Goal: Transaction & Acquisition: Purchase product/service

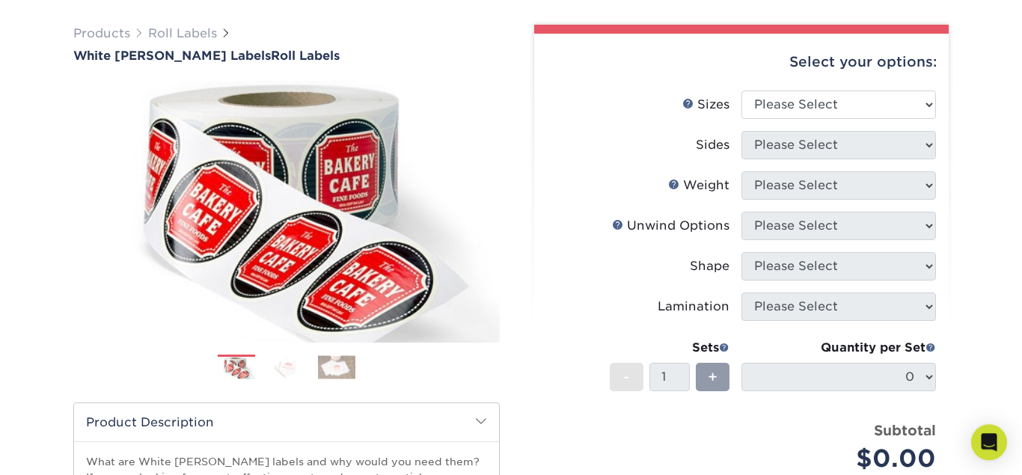
scroll to position [100, 0]
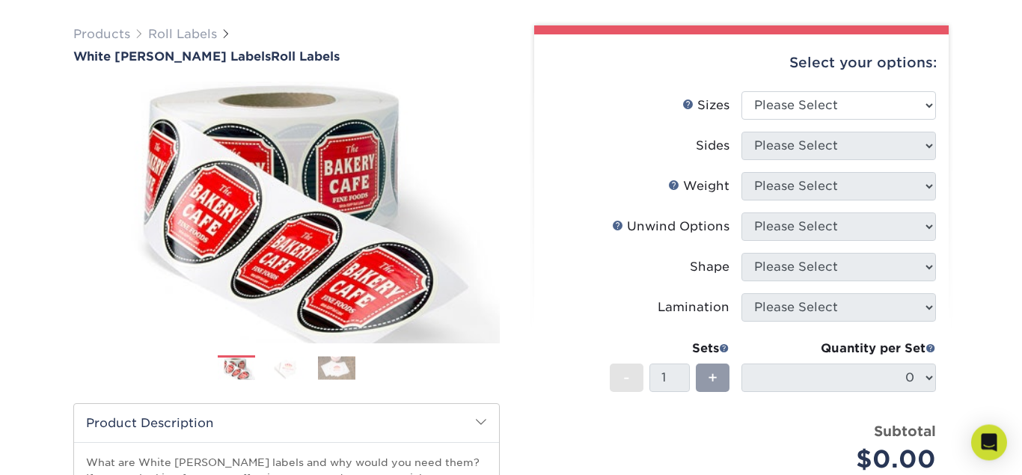
click at [878, 86] on div "Select your options:" at bounding box center [741, 62] width 390 height 57
click at [741, 91] on select "Please Select 1" x 1" 1" x 2" 1" x 2.5" 1" x 3" 1.5" x 1.5" 1.5" x 2.5" 1.5" x …" at bounding box center [838, 105] width 194 height 28
click at [866, 98] on select "Please Select 1" x 1" 1" x 2" 1" x 2.5" 1" x 3" 1.5" x 1.5" 1.5" x 2.5" 1.5" x …" at bounding box center [838, 105] width 194 height 28
click at [741, 91] on select "Please Select 1" x 1" 1" x 2" 1" x 2.5" 1" x 3" 1.5" x 1.5" 1.5" x 2.5" 1.5" x …" at bounding box center [838, 105] width 194 height 28
select select "1.50x2.50"
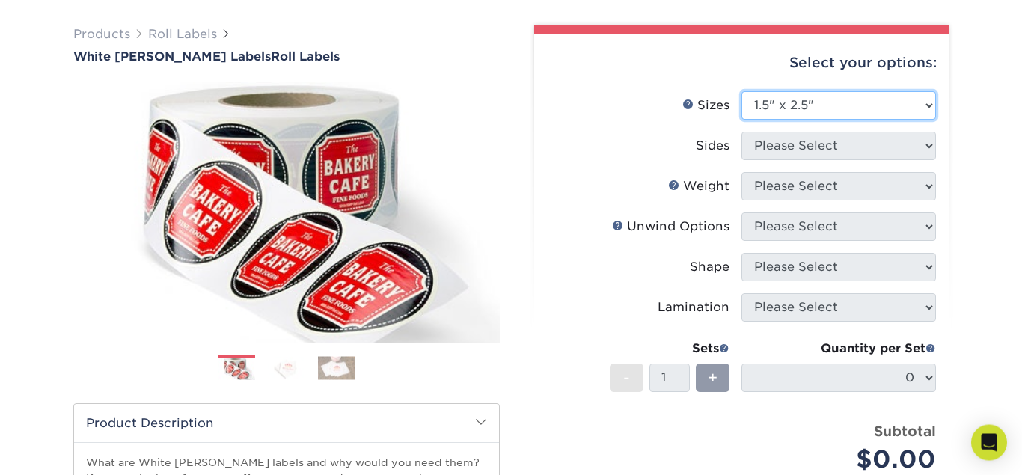
click option "1.5" x 2.5"" at bounding box center [0, 0] width 0 height 0
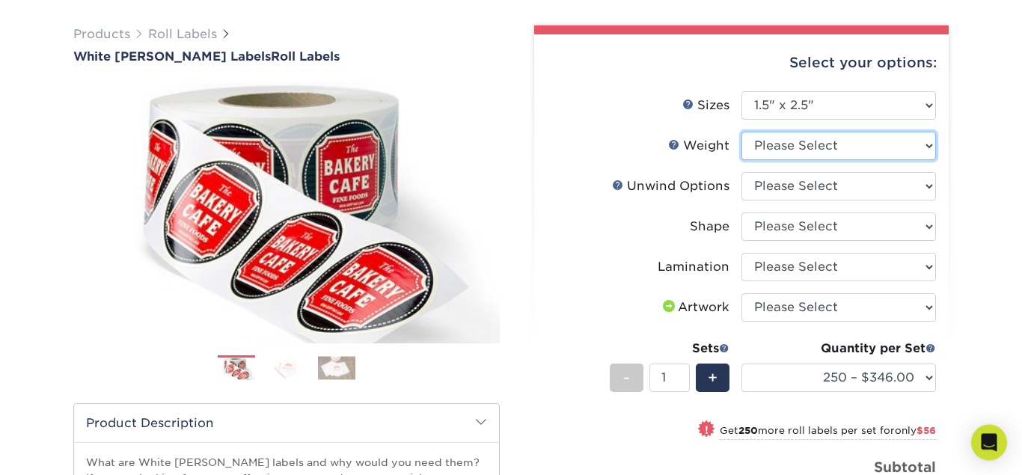
click at [741, 132] on select "Please Select WHBOPP" at bounding box center [838, 146] width 194 height 28
select select "WHBOPP"
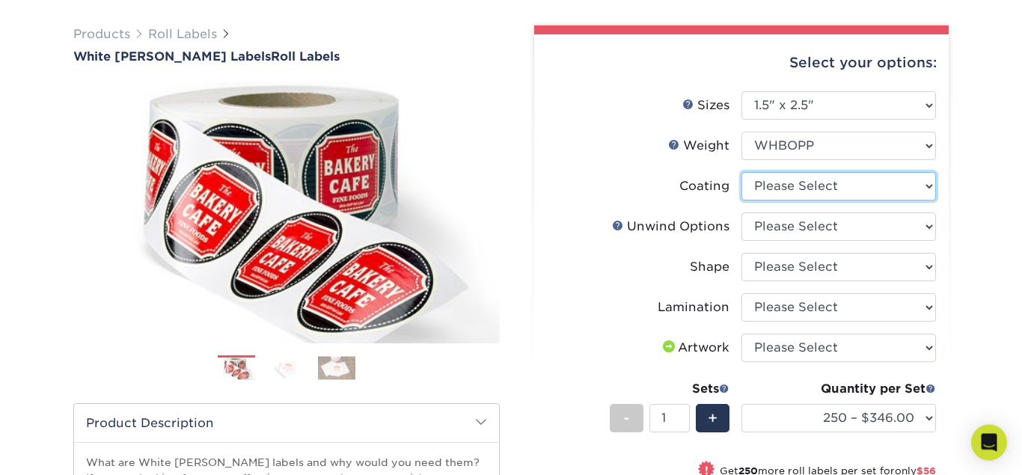
click at [741, 172] on select at bounding box center [838, 186] width 194 height 28
click at [805, 251] on li "Unwind Options Help Unwind Options Please Select Not Important Off Top (Directi…" at bounding box center [741, 232] width 389 height 40
click at [741, 172] on select at bounding box center [838, 186] width 194 height 28
select select "3e7618de-abca-4bda-9f97-8b9129e913d8"
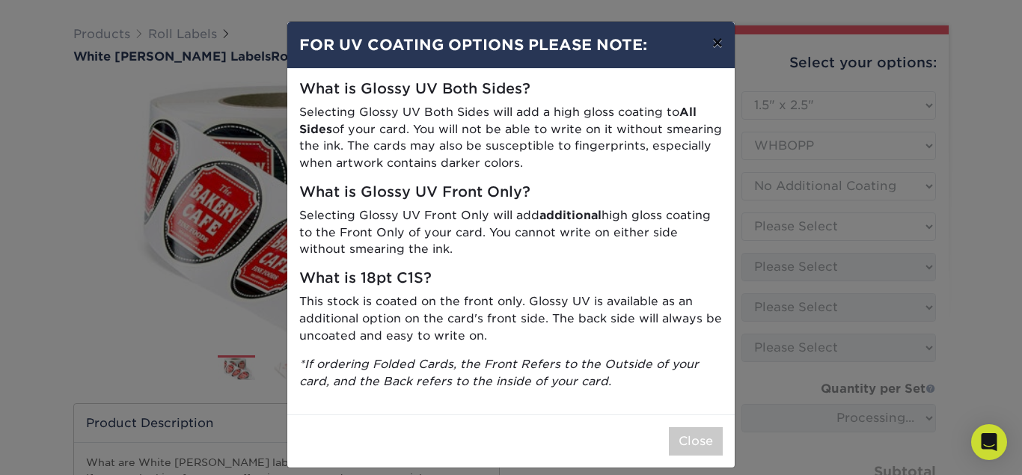
click at [718, 41] on button "×" at bounding box center [717, 43] width 34 height 42
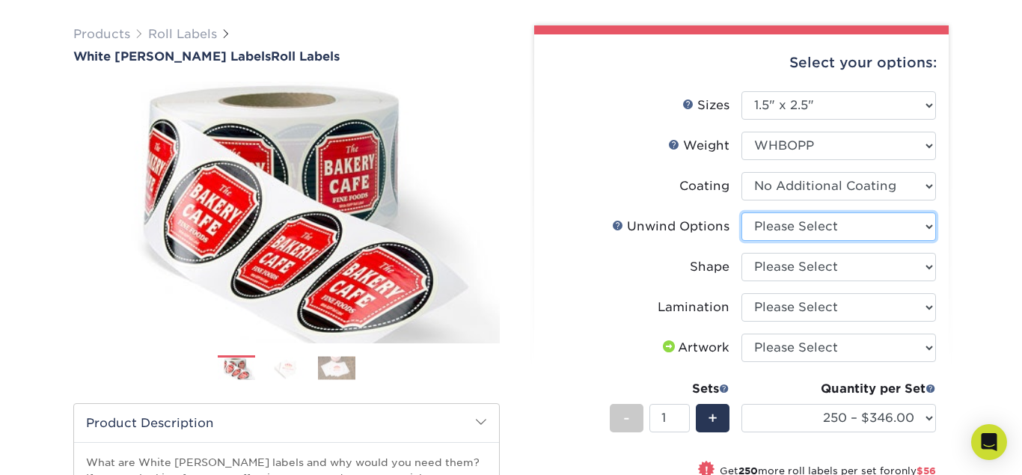
click at [741, 212] on select "Please Select Not Important Off Top (Direction #1) Off Bottom (Direction #2) Of…" at bounding box center [838, 226] width 194 height 28
select select "d16c2772-aac7-41d6-a124-047cd7375882"
click option "Not Important" at bounding box center [0, 0] width 0 height 0
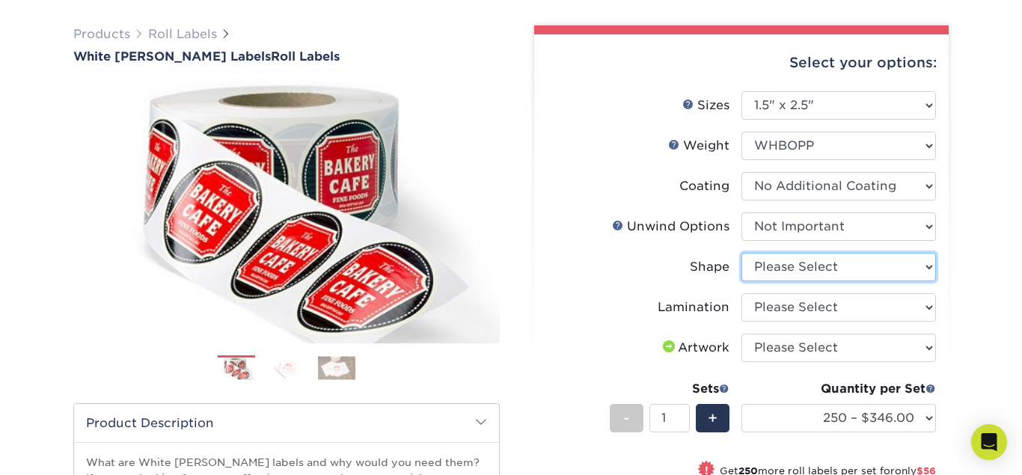
click at [741, 253] on select "Please Select Oval Rectangle" at bounding box center [838, 267] width 194 height 28
select select "3a88b762-68be-4bf8-9111-78ef7c97bde5"
click option "Oval" at bounding box center [0, 0] width 0 height 0
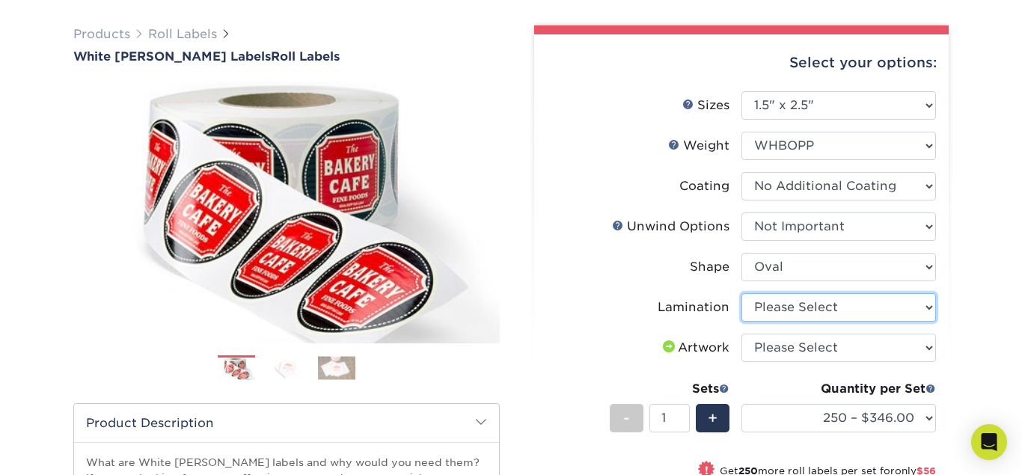
click at [741, 293] on select "Please Select No Lamination Silk" at bounding box center [838, 307] width 194 height 28
select select "eff8cfea-abf7-4cab-a64a-391be13b3076"
click option "No Lamination" at bounding box center [0, 0] width 0 height 0
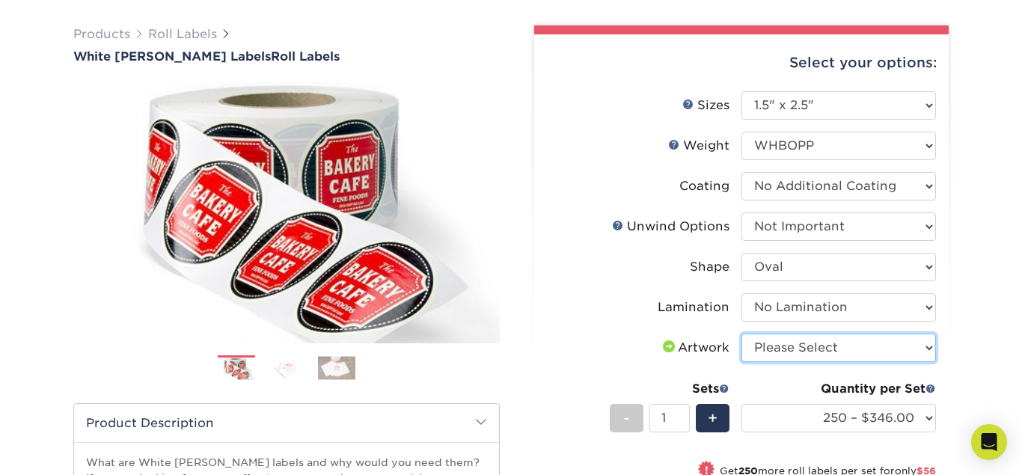
click at [741, 334] on select "Please Select I will upload files I need a design - $50" at bounding box center [838, 348] width 194 height 28
click option "I need a design - $50" at bounding box center [0, 0] width 0 height 0
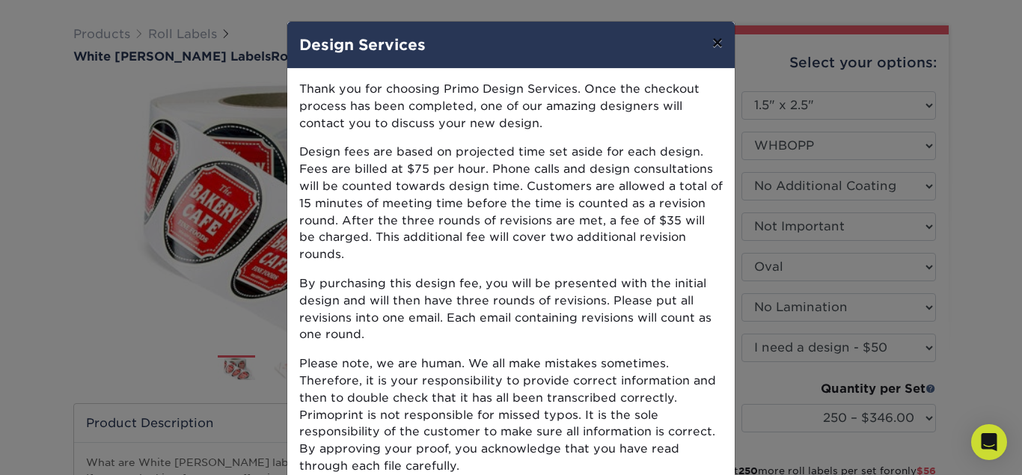
click at [716, 47] on button "×" at bounding box center [717, 43] width 34 height 42
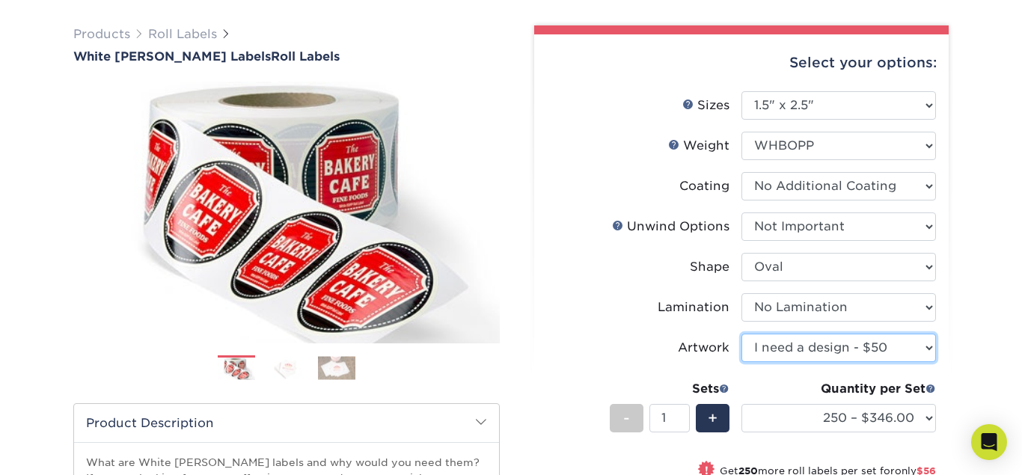
click at [741, 334] on select "Please Select I will upload files I need a design - $50" at bounding box center [838, 348] width 194 height 28
select select "upload"
click option "I will upload files" at bounding box center [0, 0] width 0 height 0
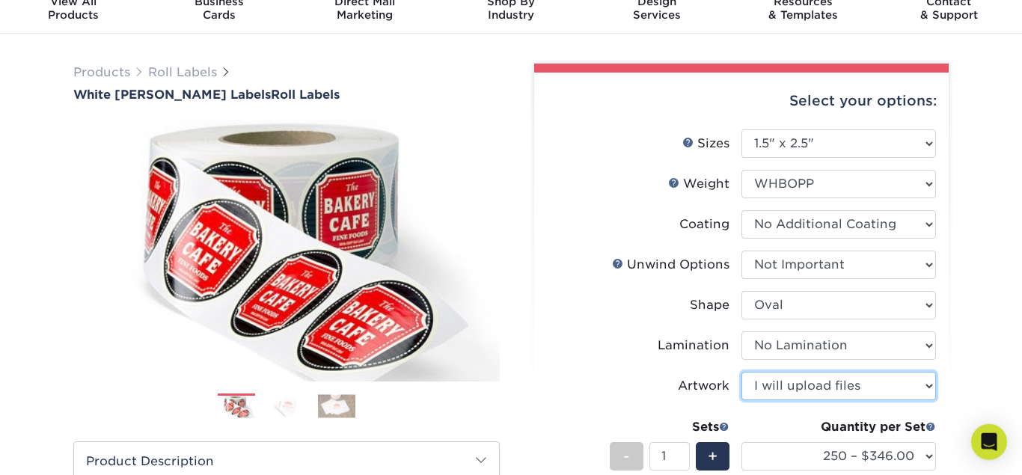
scroll to position [25, 0]
